Goal: Obtain resource: Obtain resource

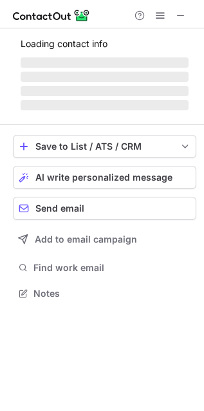
scroll to position [281, 204]
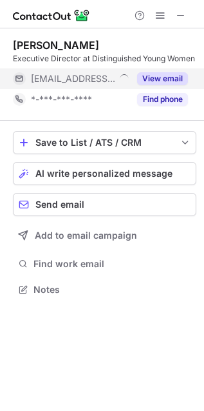
click at [163, 84] on button "View email" at bounding box center [162, 78] width 51 height 13
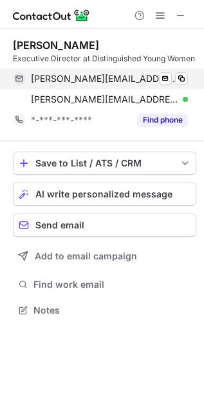
click at [188, 77] on div "carole@distinguishedyw.org Verified Send email Copy" at bounding box center [100, 78] width 175 height 21
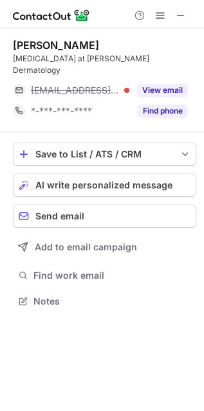
scroll to position [281, 204]
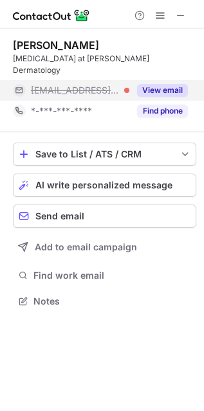
click at [179, 84] on button "View email" at bounding box center [162, 90] width 51 height 13
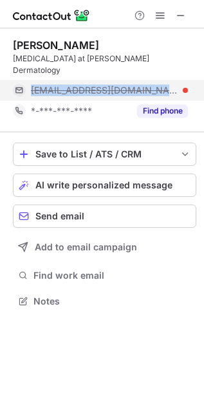
drag, startPoint x: 183, startPoint y: 74, endPoint x: 26, endPoint y: 71, distance: 157.4
click at [26, 80] on div "[EMAIL_ADDRESS][DOMAIN_NAME]" at bounding box center [100, 90] width 175 height 21
copy div "[EMAIL_ADDRESS][DOMAIN_NAME]"
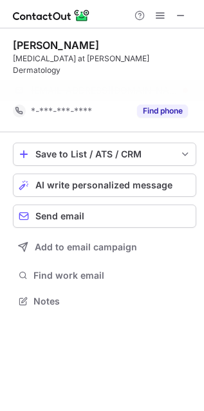
scroll to position [260, 204]
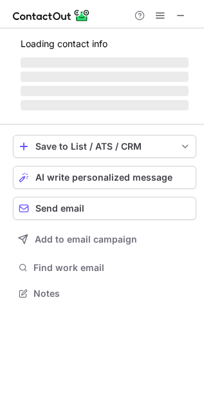
scroll to position [313, 204]
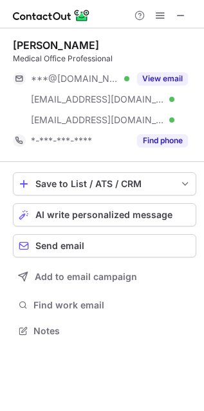
scroll to position [322, 204]
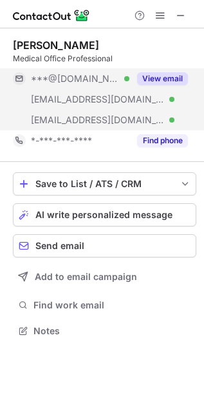
click at [144, 79] on button "View email" at bounding box center [162, 78] width 51 height 13
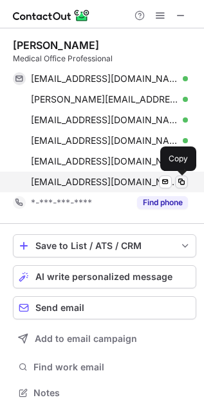
click at [180, 184] on span at bounding box center [182, 182] width 10 height 10
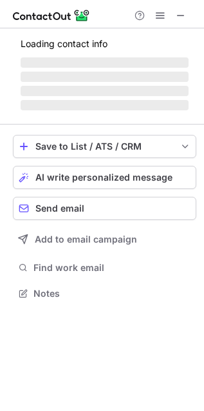
scroll to position [281, 204]
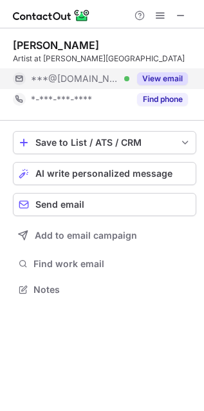
click at [144, 81] on button "View email" at bounding box center [162, 78] width 51 height 13
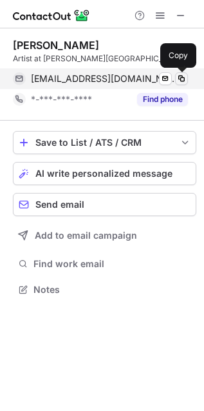
click at [182, 79] on span at bounding box center [182, 79] width 10 height 10
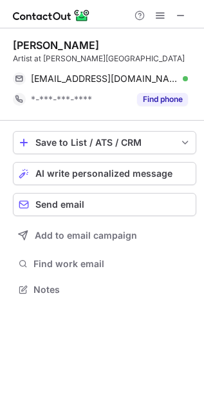
scroll to position [281, 204]
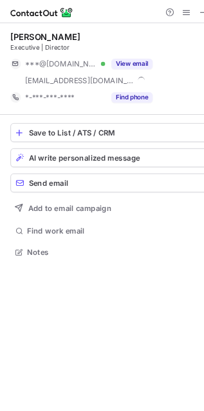
scroll to position [301, 204]
